Goal: Task Accomplishment & Management: Manage account settings

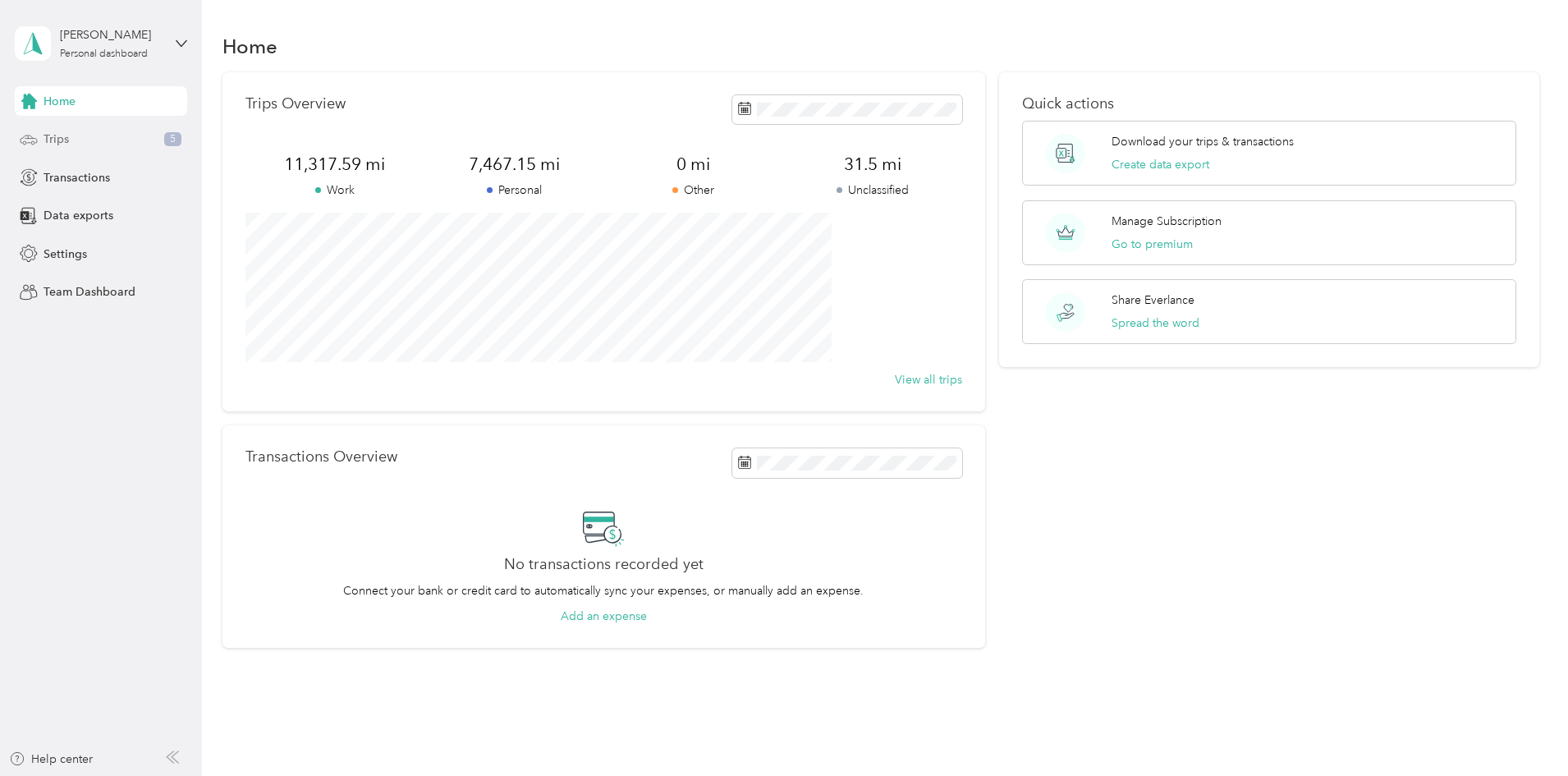
click at [122, 138] on div "Trips 5" at bounding box center [100, 140] width 172 height 30
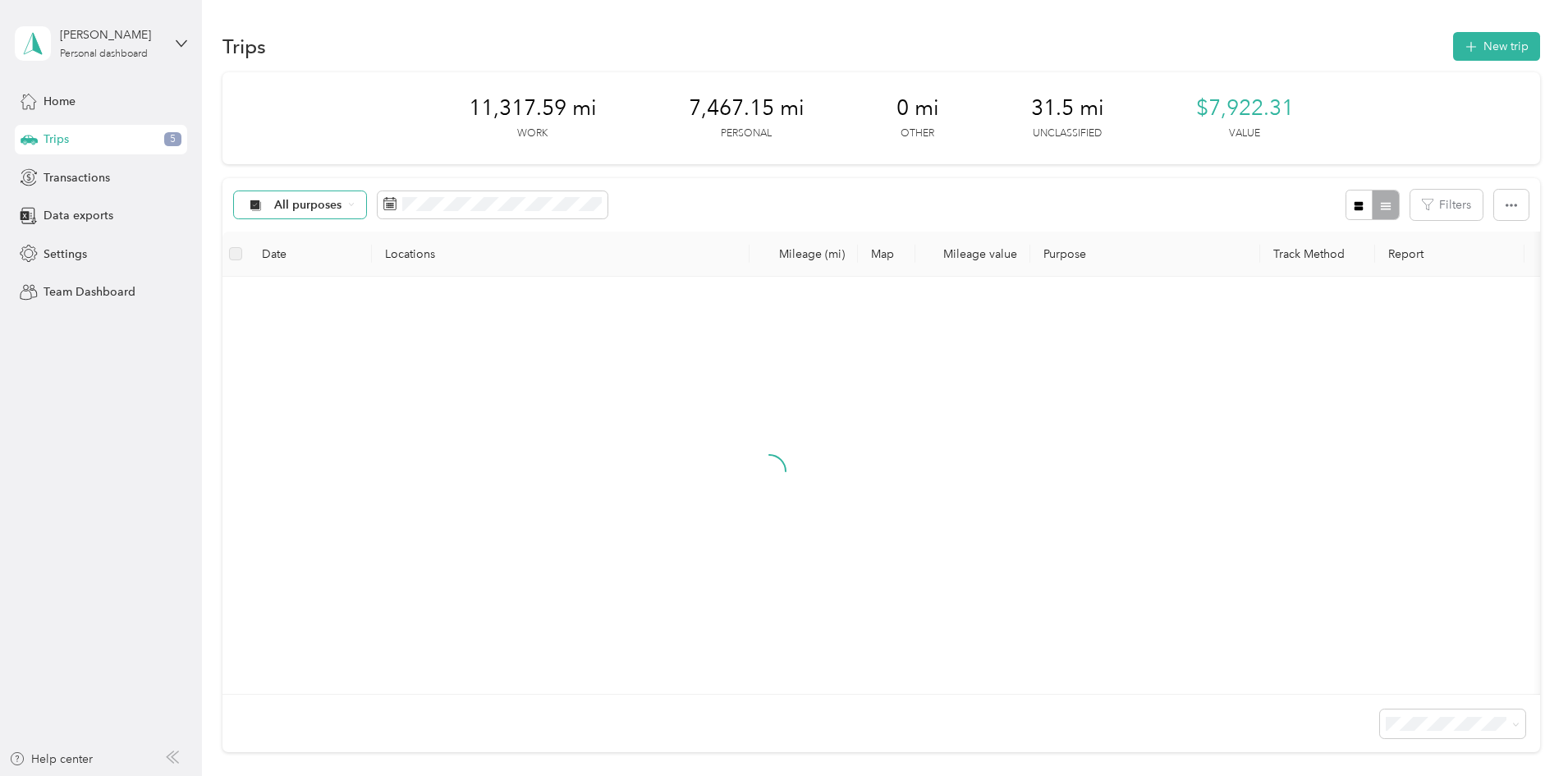
click at [342, 211] on span "All purposes" at bounding box center [308, 204] width 68 height 11
click at [449, 265] on span "Unclassified" at bounding box center [466, 263] width 163 height 17
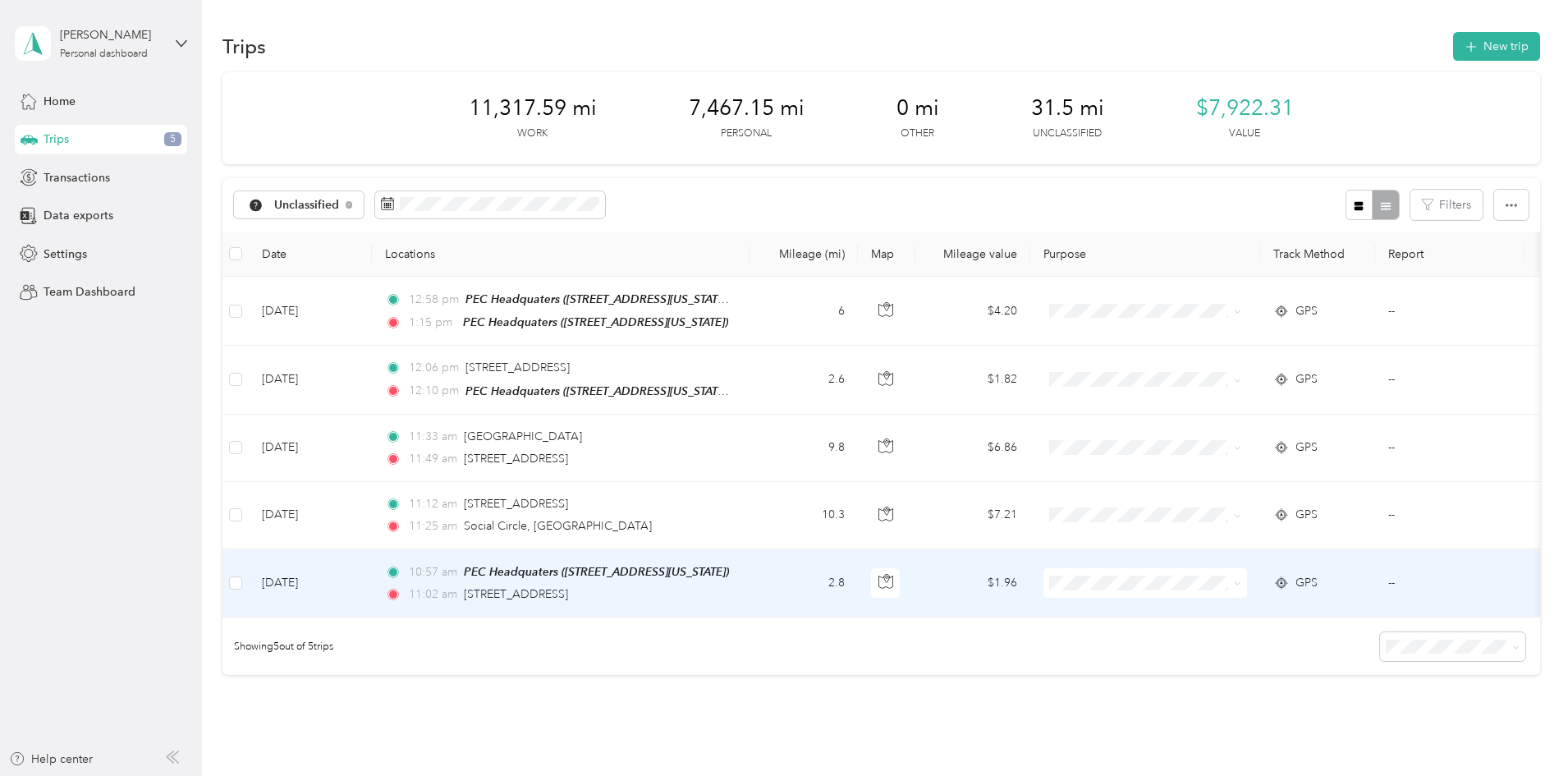
click at [858, 593] on td "2.8" at bounding box center [804, 584] width 108 height 68
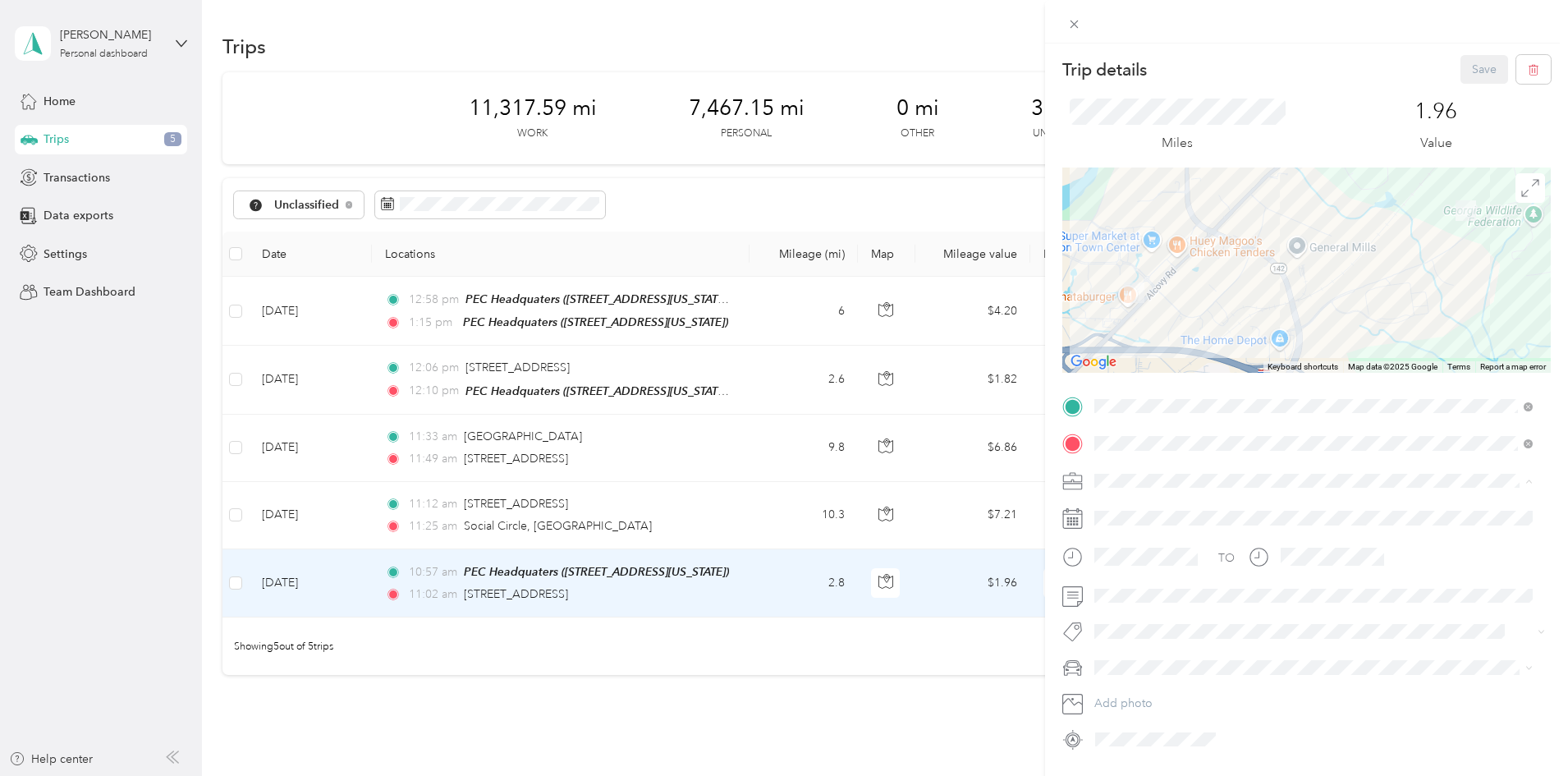
click at [1165, 533] on div "Personal" at bounding box center [1313, 538] width 427 height 17
click at [1530, 70] on button "button" at bounding box center [1533, 69] width 34 height 29
click at [1467, 82] on button "Yes" at bounding box center [1473, 89] width 32 height 26
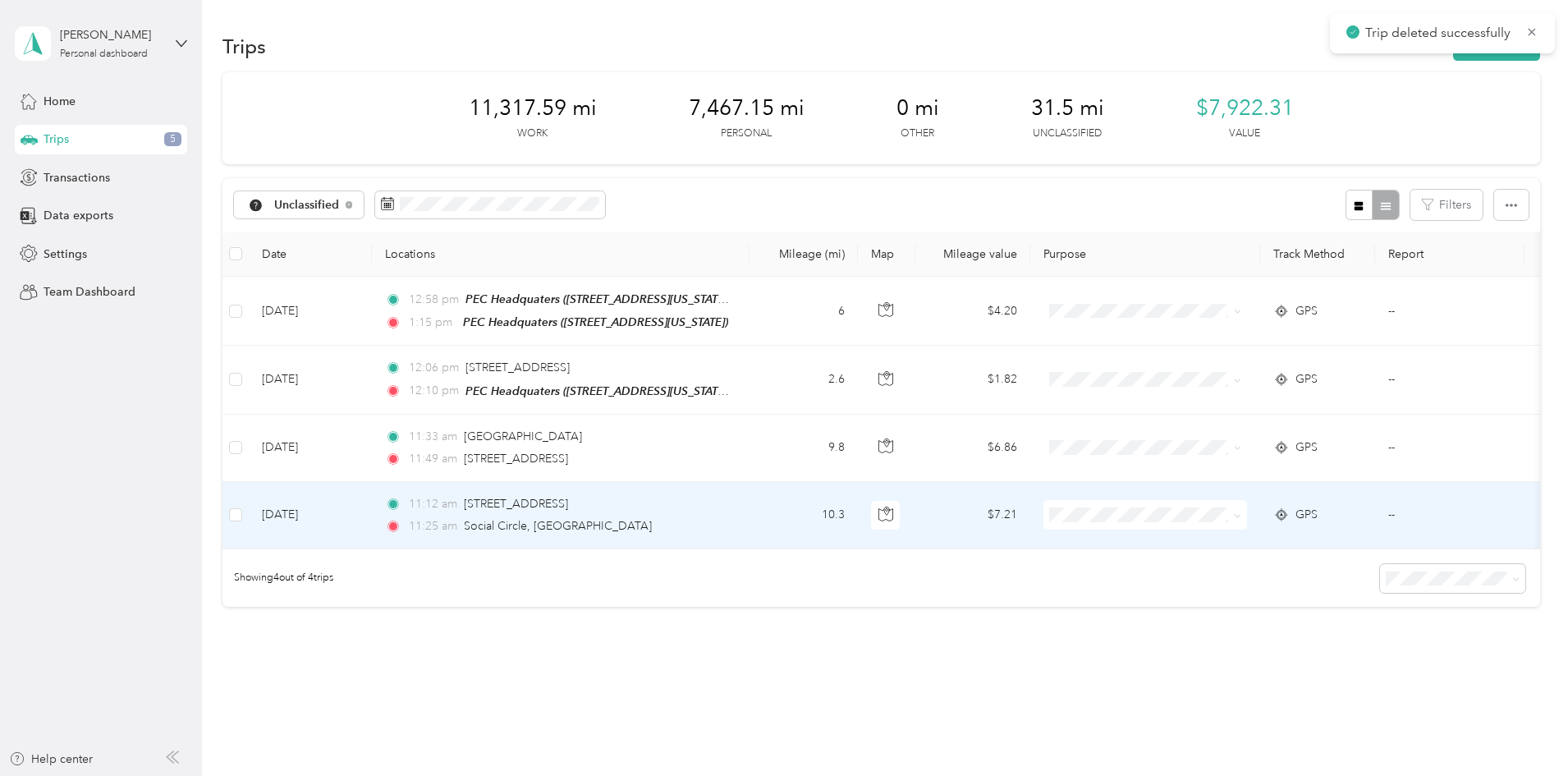
click at [858, 521] on td "10.3" at bounding box center [804, 516] width 108 height 67
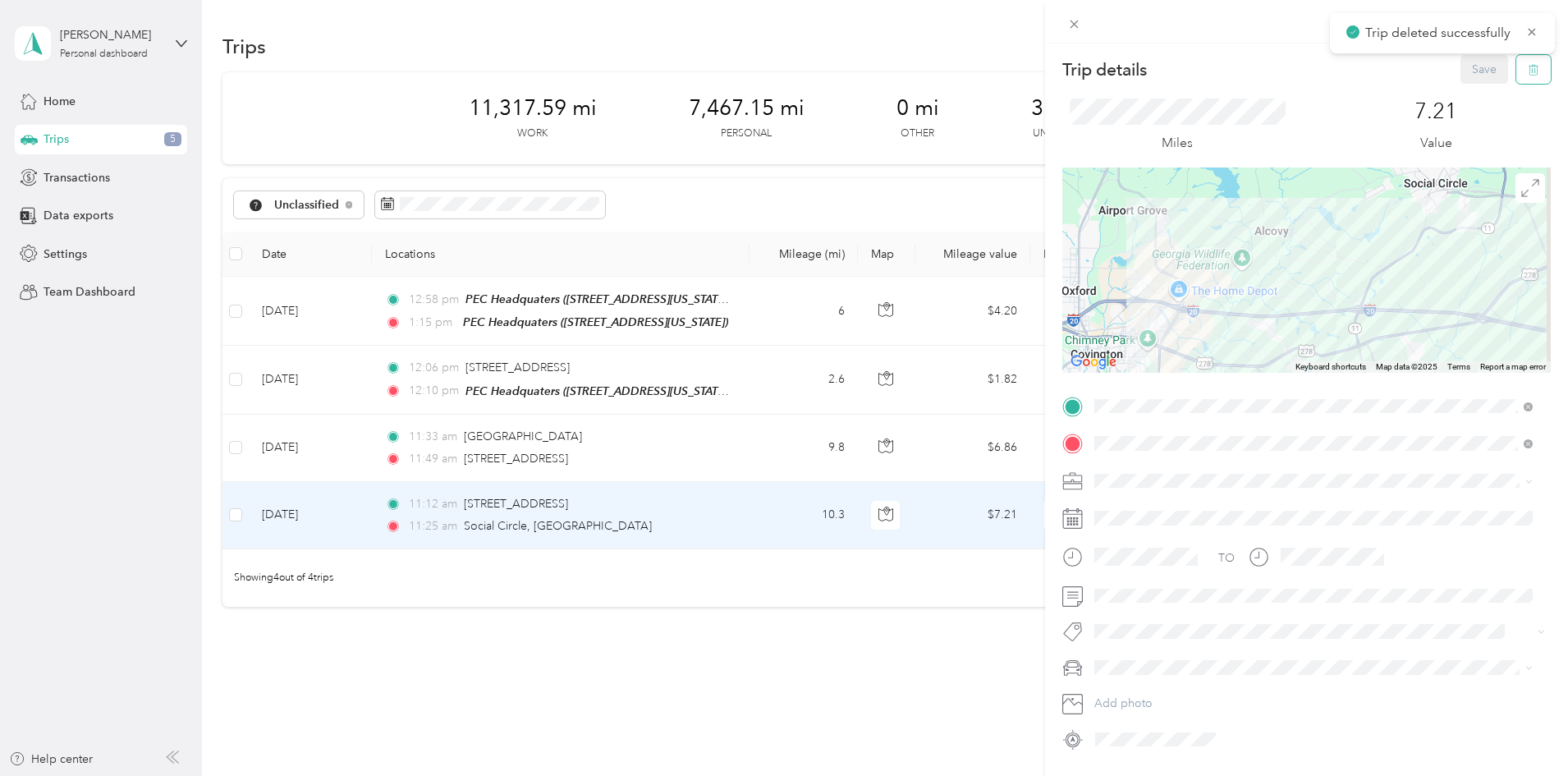
click at [1528, 70] on icon "button" at bounding box center [1533, 69] width 11 height 11
click at [1470, 94] on button "Yes" at bounding box center [1473, 89] width 32 height 26
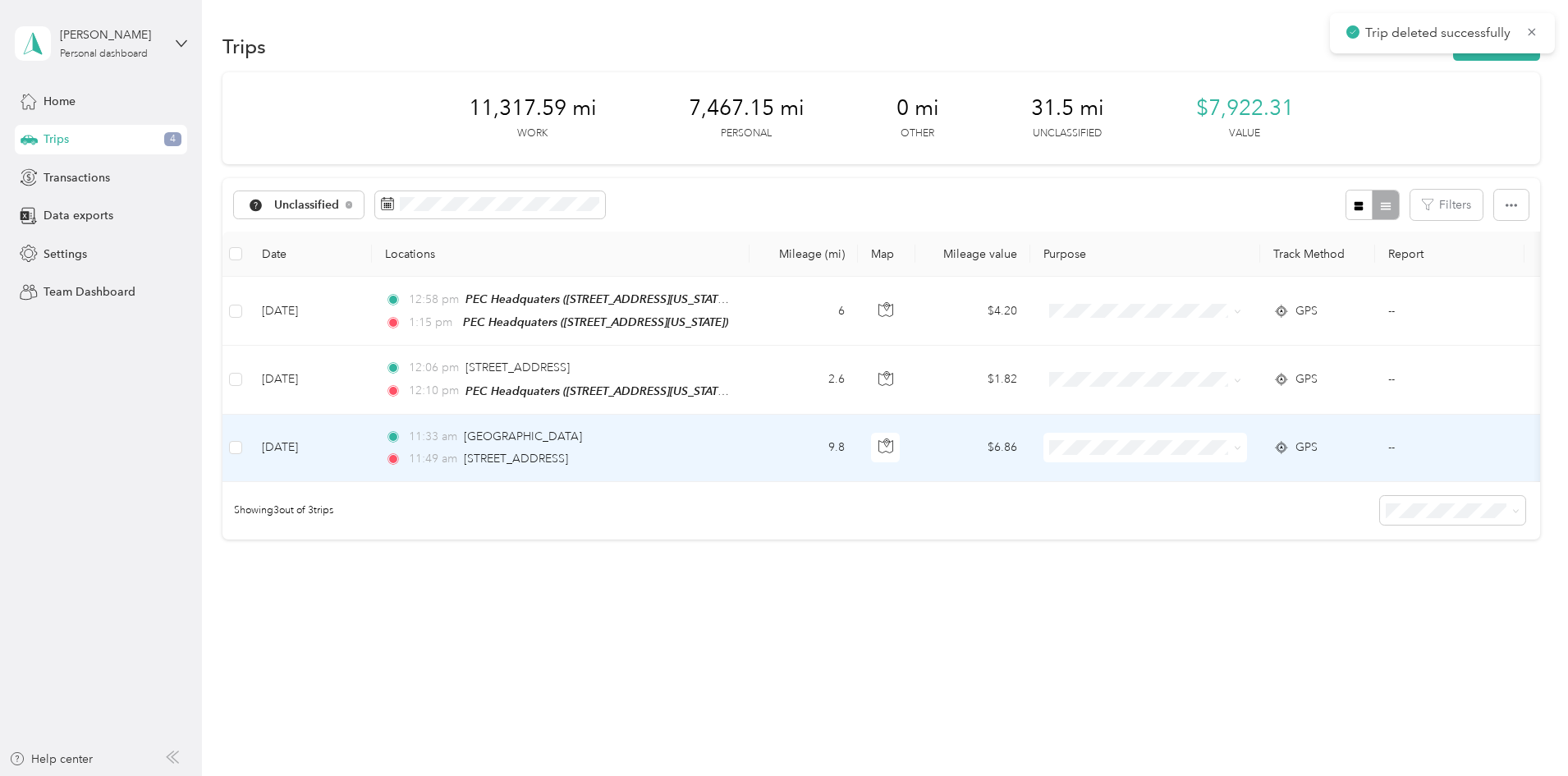
click at [729, 445] on div "11:33 am [GEOGRAPHIC_DATA]:49 am [STREET_ADDRESS]" at bounding box center [557, 448] width 345 height 40
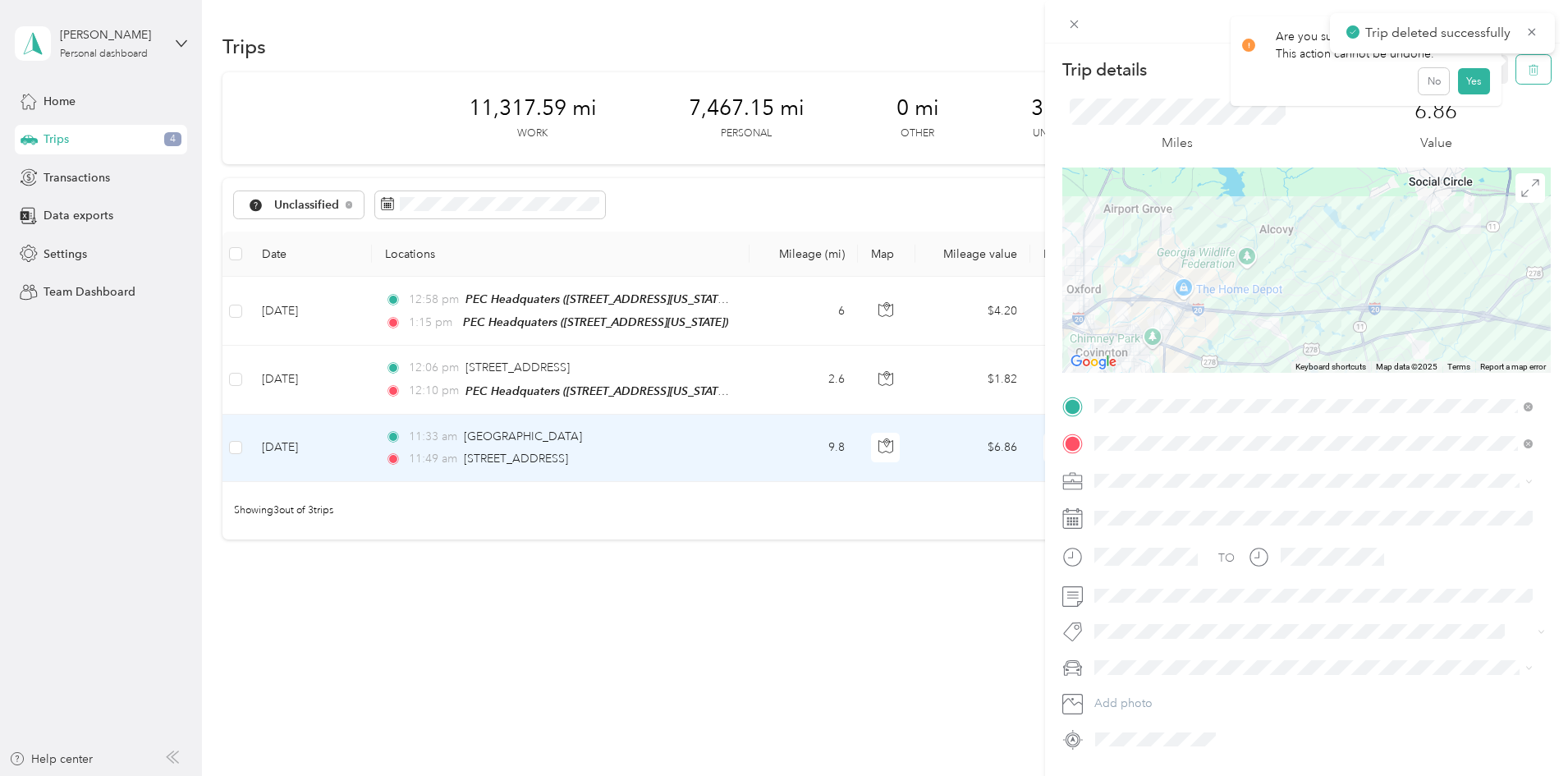
click at [1528, 73] on icon "button" at bounding box center [1533, 69] width 11 height 11
click at [1479, 91] on button "Yes" at bounding box center [1473, 89] width 32 height 26
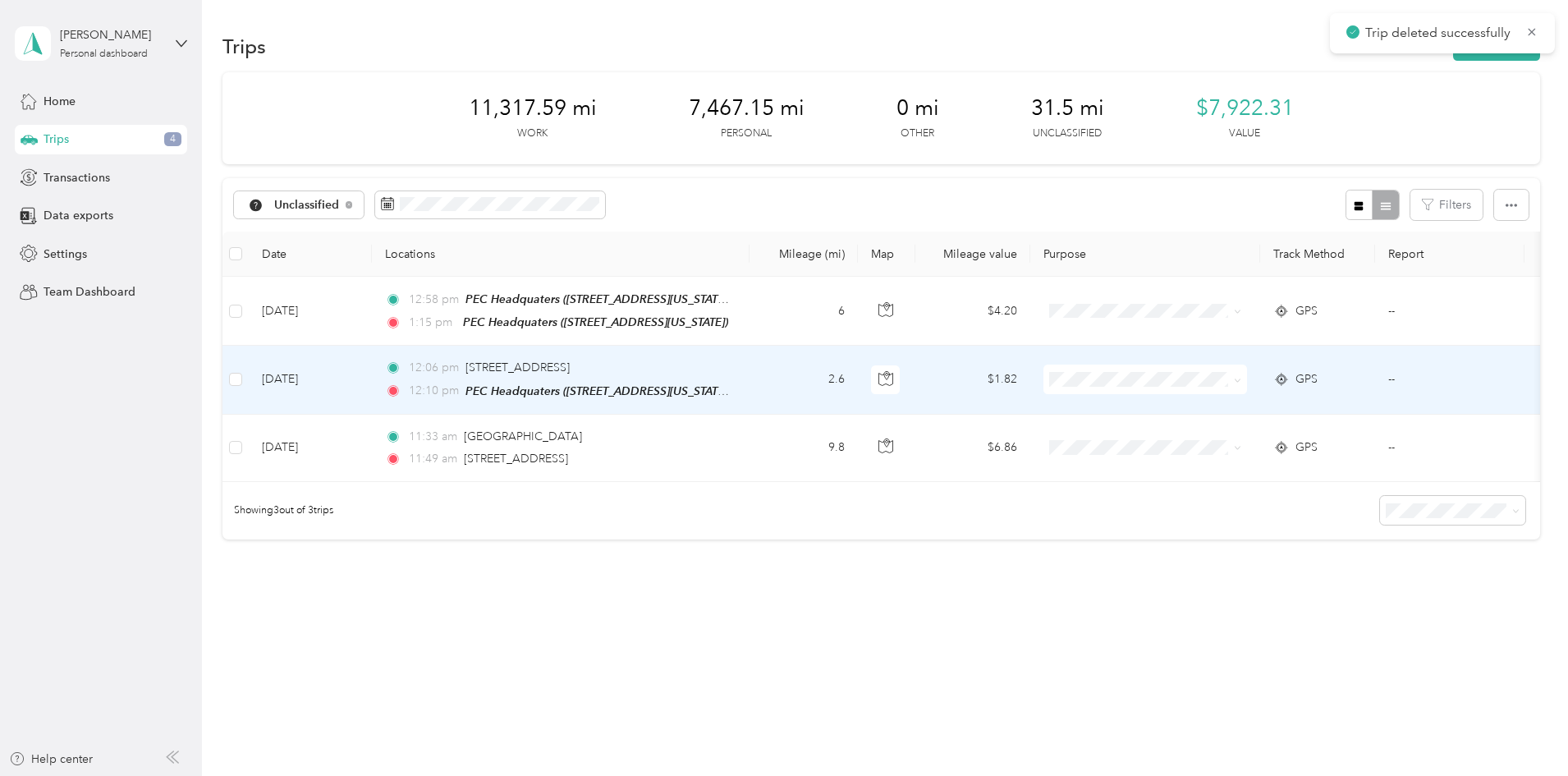
click at [858, 373] on td "2.6" at bounding box center [804, 380] width 108 height 68
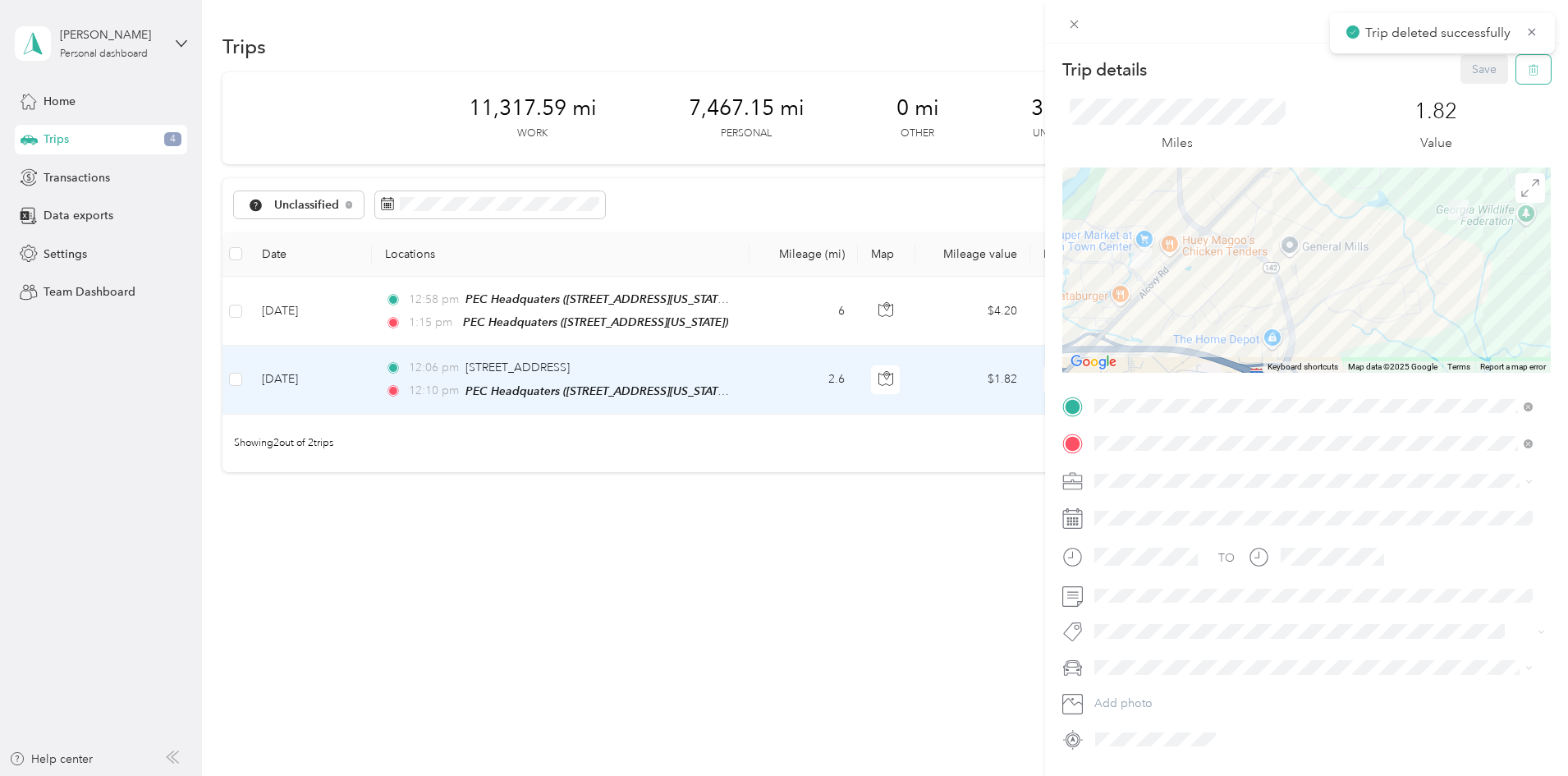
click at [1530, 71] on button "button" at bounding box center [1533, 69] width 34 height 29
click at [1481, 90] on button "Yes" at bounding box center [1473, 89] width 32 height 26
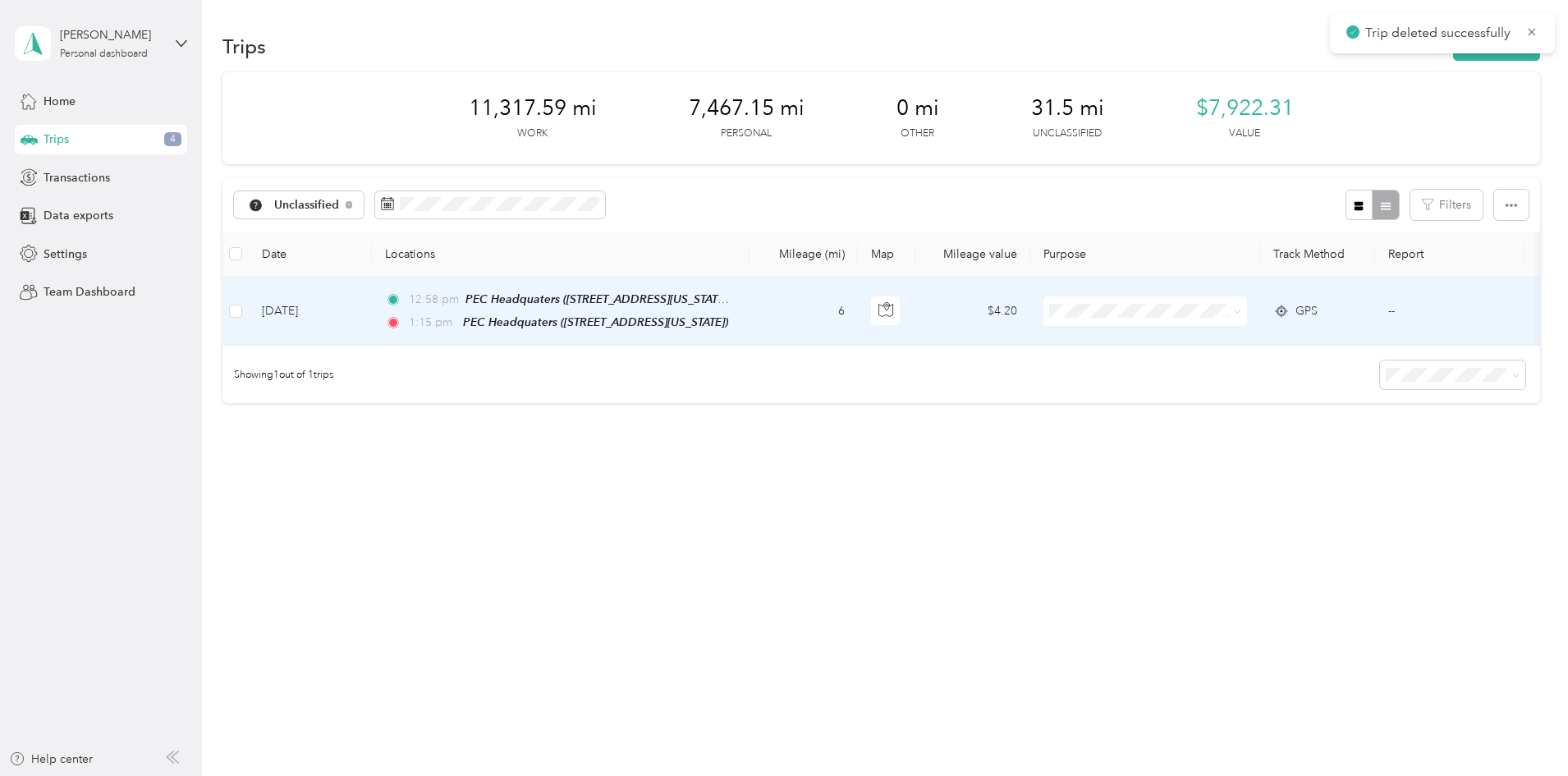
click at [858, 313] on td "6" at bounding box center [804, 311] width 108 height 69
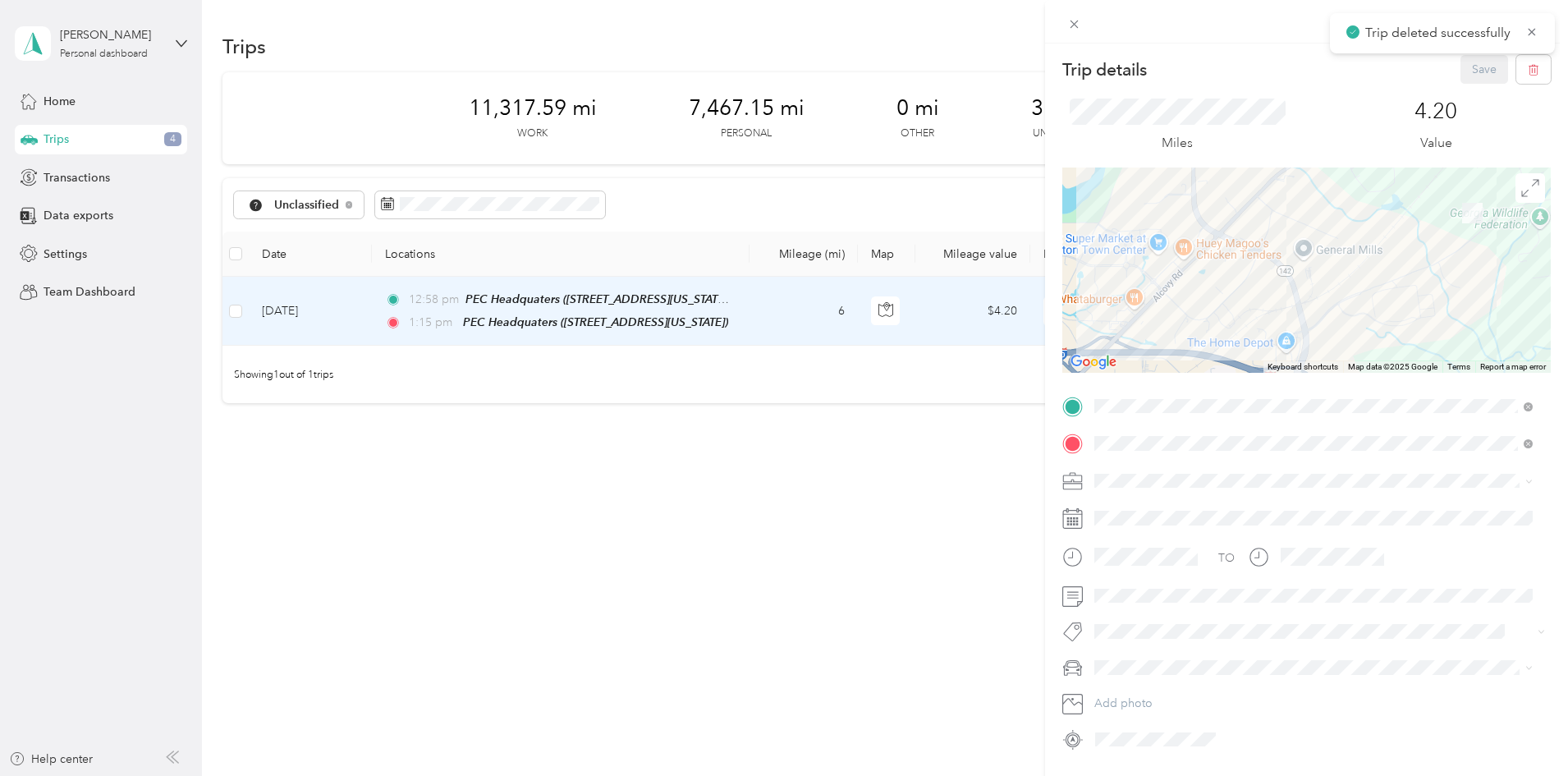
click at [1143, 472] on span at bounding box center [1319, 482] width 462 height 26
click at [1173, 559] on div "Process Equipment & Controls" at bounding box center [1313, 562] width 427 height 17
click at [1461, 62] on button "Save" at bounding box center [1484, 69] width 47 height 29
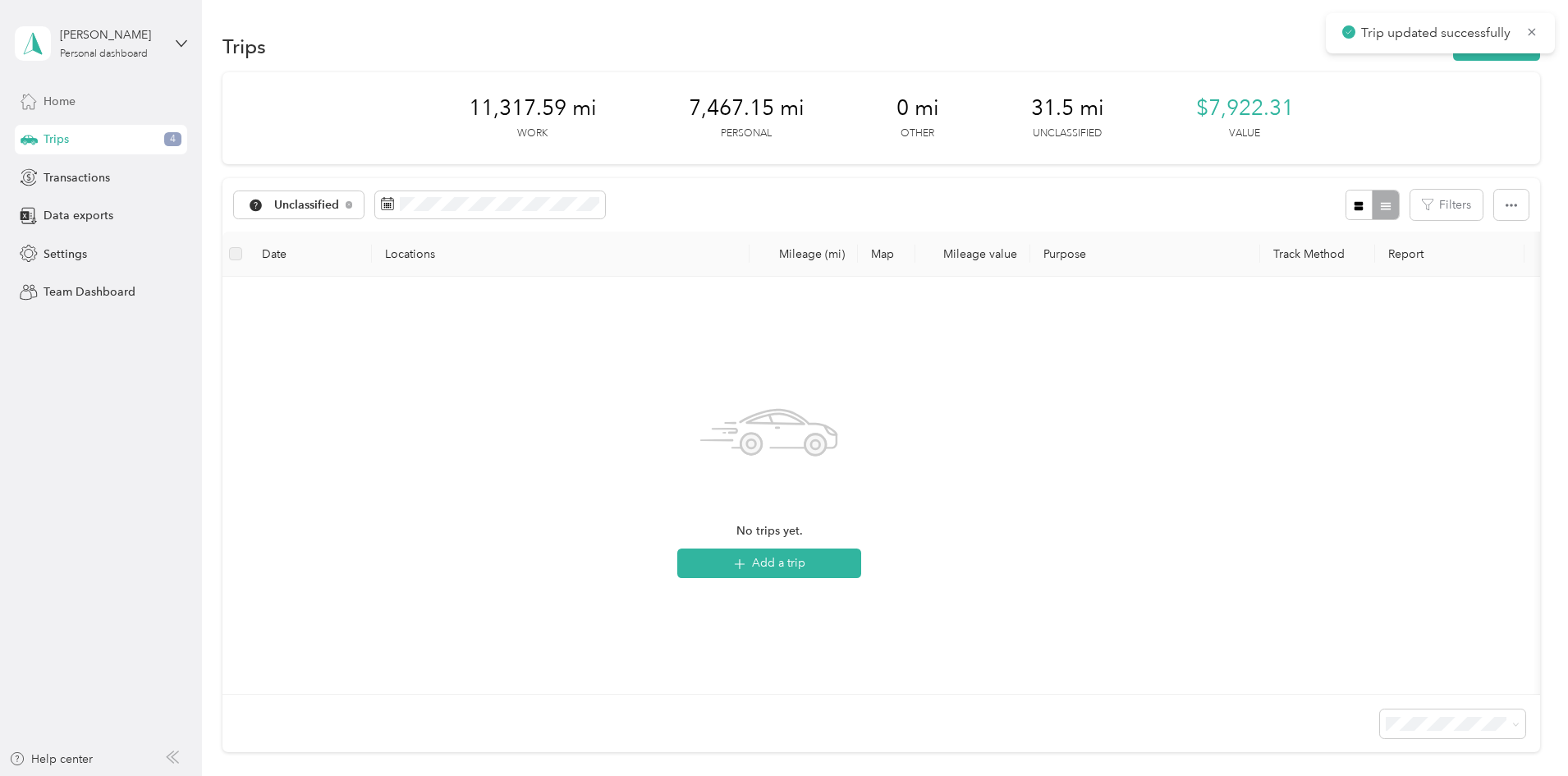
click at [164, 111] on div "Home" at bounding box center [100, 101] width 172 height 30
